Goal: Task Accomplishment & Management: Use online tool/utility

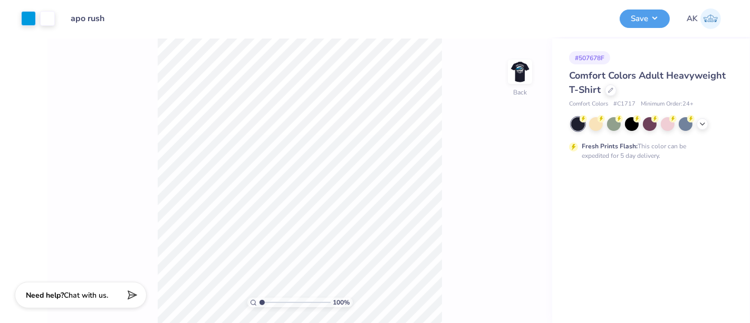
drag, startPoint x: 521, startPoint y: 72, endPoint x: 11, endPoint y: 14, distance: 513.2
click at [522, 71] on img at bounding box center [519, 71] width 21 height 21
click at [63, 18] on div at bounding box center [66, 17] width 15 height 15
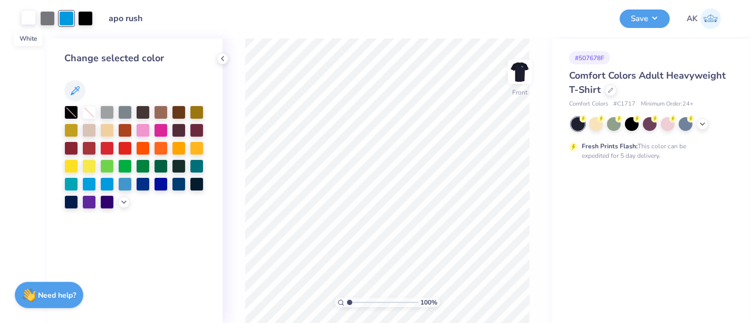
click at [28, 20] on div at bounding box center [28, 17] width 15 height 15
click at [120, 199] on icon at bounding box center [124, 201] width 8 height 8
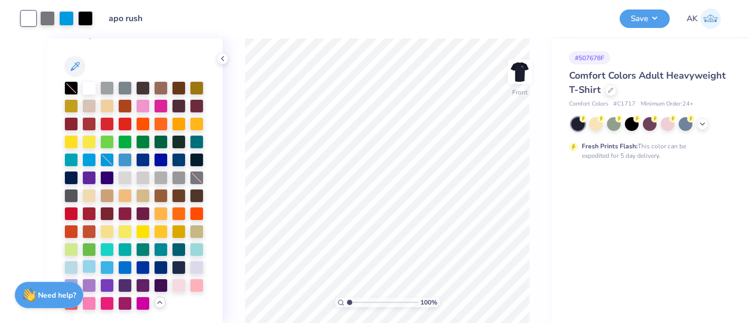
scroll to position [60, 0]
click at [96, 259] on div at bounding box center [89, 266] width 14 height 14
click at [78, 259] on div at bounding box center [71, 266] width 14 height 14
click at [96, 259] on div at bounding box center [89, 266] width 14 height 14
click at [66, 20] on div at bounding box center [66, 17] width 15 height 15
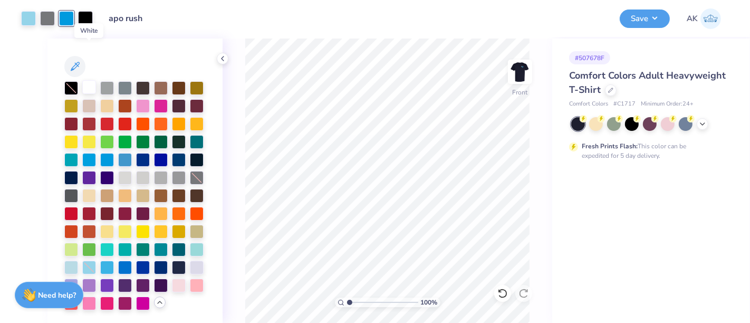
click at [89, 80] on div at bounding box center [89, 87] width 14 height 14
click at [51, 19] on div at bounding box center [47, 17] width 15 height 15
click at [107, 80] on div at bounding box center [107, 87] width 14 height 14
click at [508, 294] on div at bounding box center [502, 293] width 17 height 17
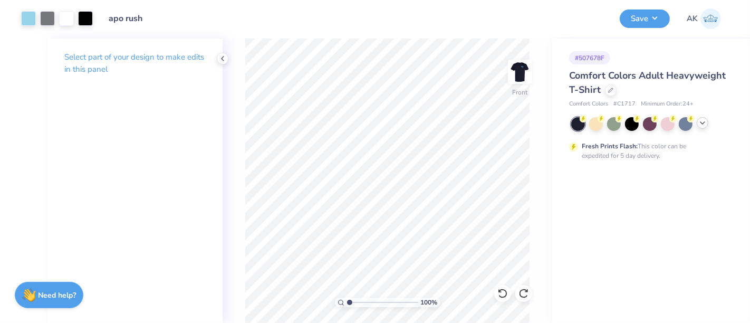
click at [707, 124] on div at bounding box center [650, 124] width 158 height 14
click at [703, 126] on icon at bounding box center [702, 123] width 8 height 8
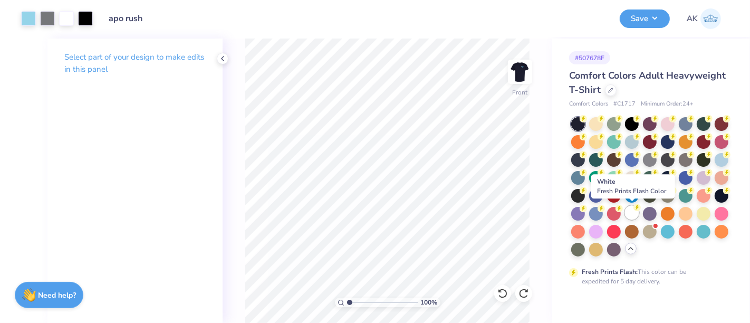
click at [629, 214] on div at bounding box center [632, 213] width 14 height 14
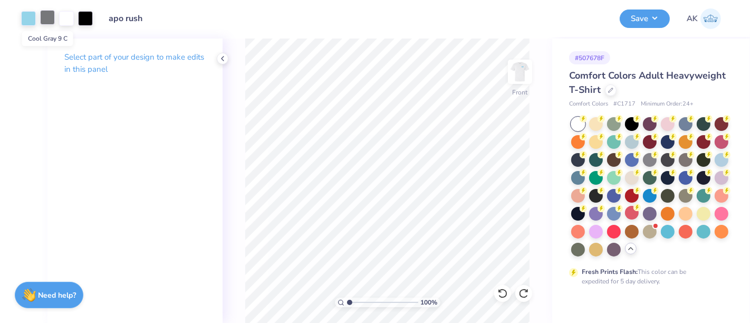
click at [46, 18] on div at bounding box center [47, 17] width 15 height 15
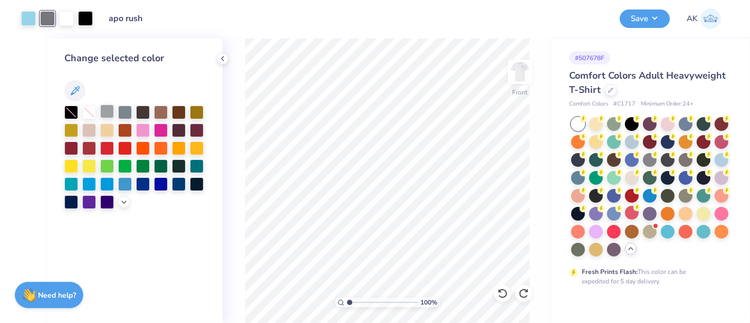
click at [109, 109] on div at bounding box center [107, 111] width 14 height 14
click at [25, 20] on div at bounding box center [28, 17] width 15 height 15
click at [28, 11] on div at bounding box center [28, 18] width 15 height 15
click at [122, 199] on icon at bounding box center [124, 201] width 8 height 8
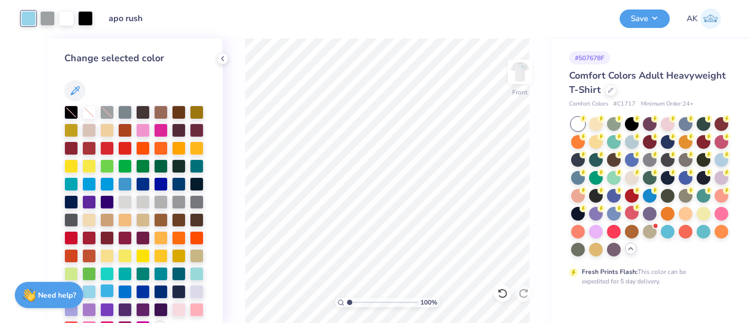
scroll to position [59, 0]
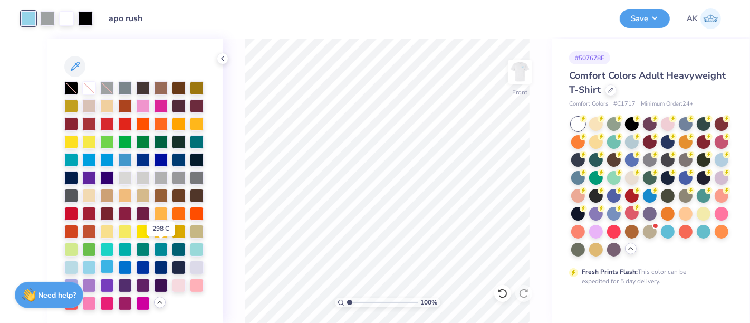
click at [114, 259] on div at bounding box center [107, 266] width 14 height 14
click at [226, 57] on icon at bounding box center [222, 58] width 8 height 8
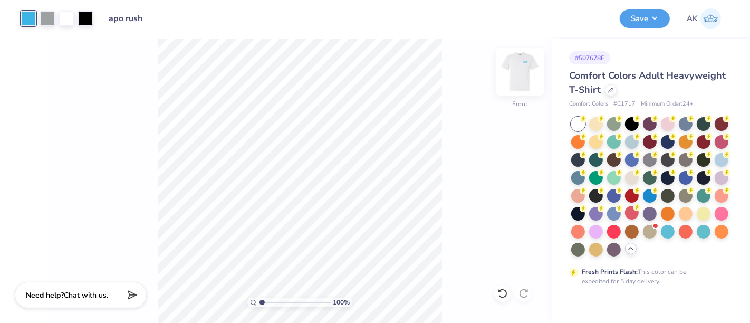
click at [527, 79] on img at bounding box center [520, 72] width 42 height 42
click at [46, 20] on div at bounding box center [47, 17] width 15 height 15
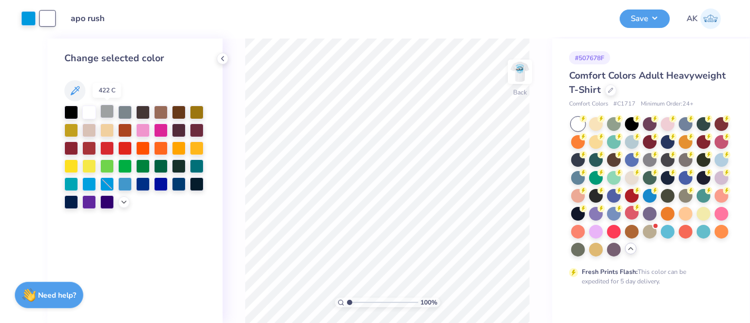
click at [107, 113] on div at bounding box center [107, 111] width 14 height 14
click at [522, 70] on img at bounding box center [520, 72] width 42 height 42
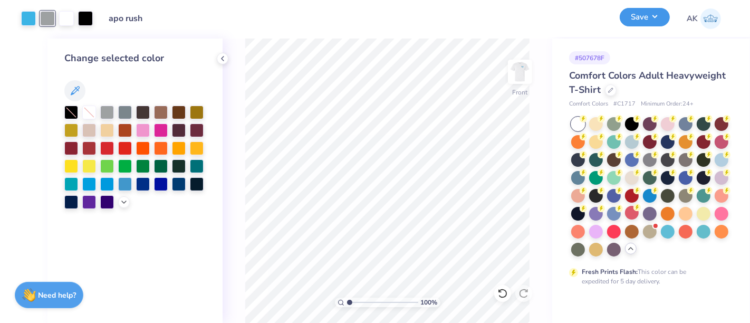
click at [628, 17] on button "Save" at bounding box center [645, 17] width 50 height 18
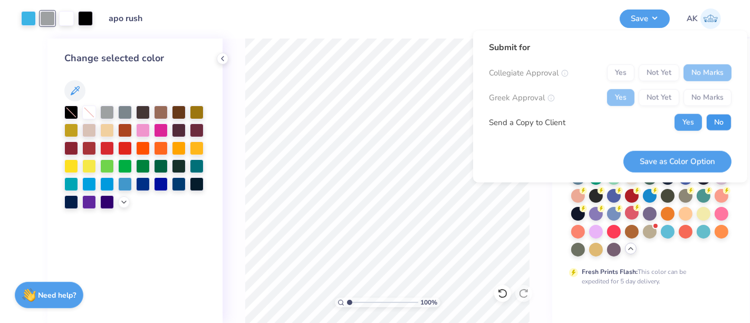
click at [712, 119] on button "No" at bounding box center [718, 122] width 25 height 17
click at [702, 165] on button "Save as Color Option" at bounding box center [677, 161] width 108 height 22
